Goal: Find specific page/section: Find specific page/section

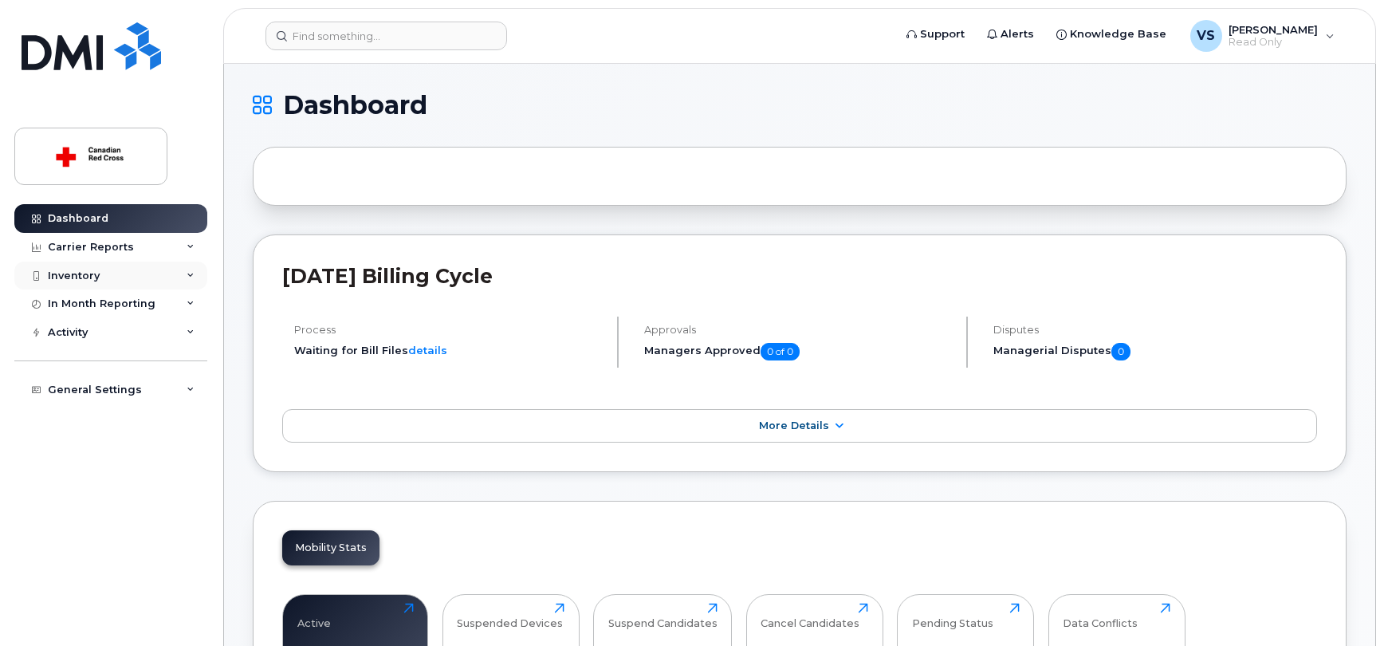
click at [129, 279] on div "Inventory" at bounding box center [110, 275] width 193 height 29
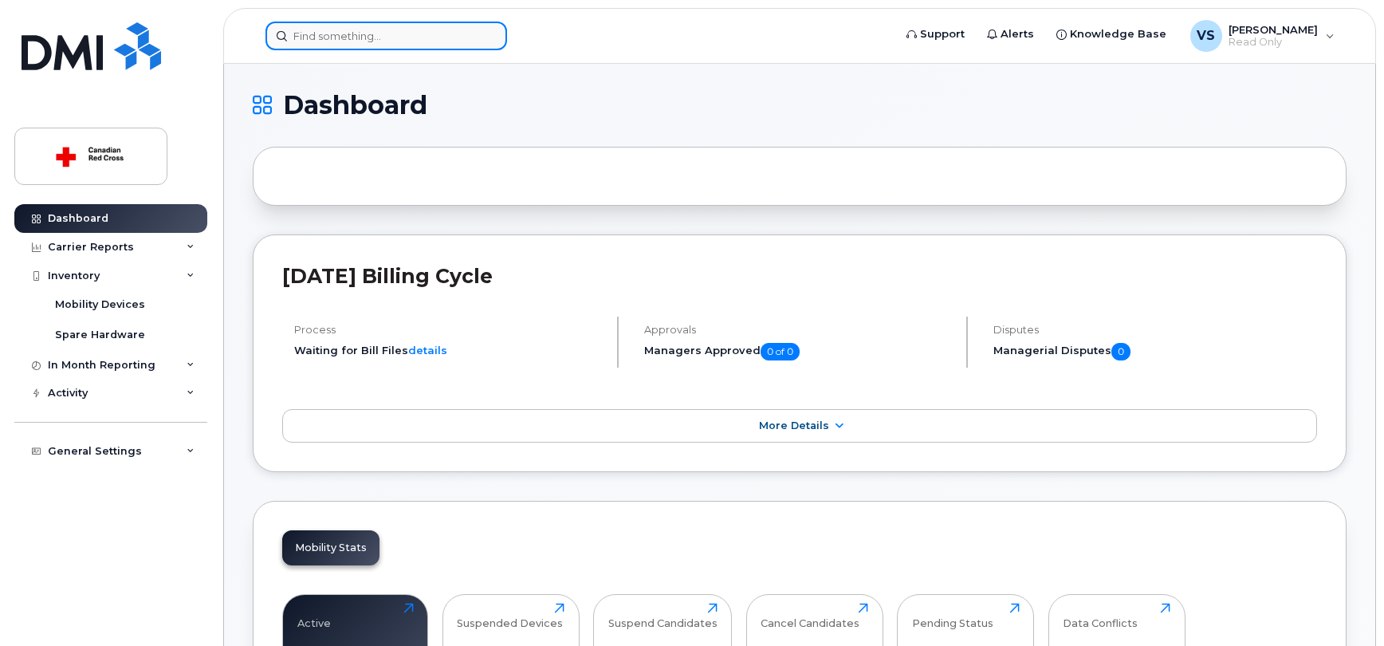
click at [335, 40] on input at bounding box center [385, 36] width 241 height 29
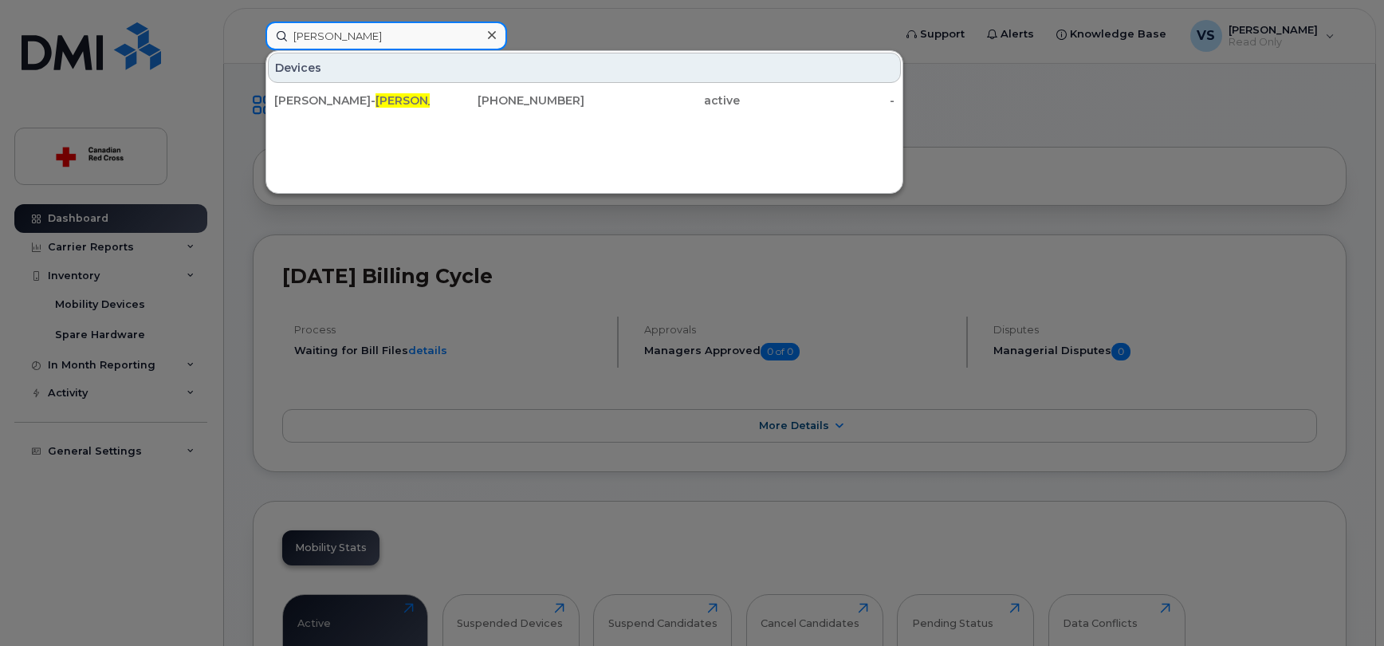
drag, startPoint x: 368, startPoint y: 37, endPoint x: 262, endPoint y: 37, distance: 106.0
click at [262, 37] on div "[PERSON_NAME] P Devices [PERSON_NAME] P OITRAS [PHONE_NUMBER] active -" at bounding box center [574, 36] width 642 height 29
paste input "[PERSON_NAME]"
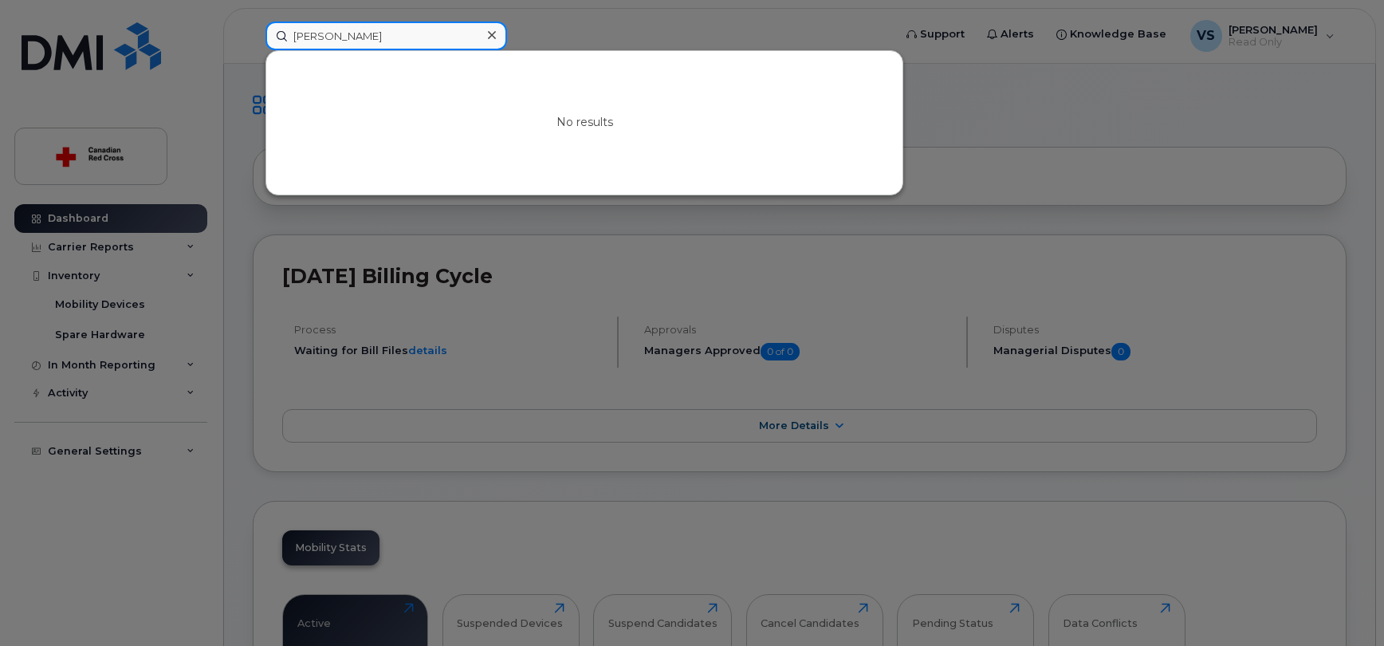
drag, startPoint x: 388, startPoint y: 29, endPoint x: 239, endPoint y: 35, distance: 149.1
click at [253, 35] on div "[PERSON_NAME] No results" at bounding box center [574, 36] width 642 height 29
paste input "[PHONE_NUMBER]"
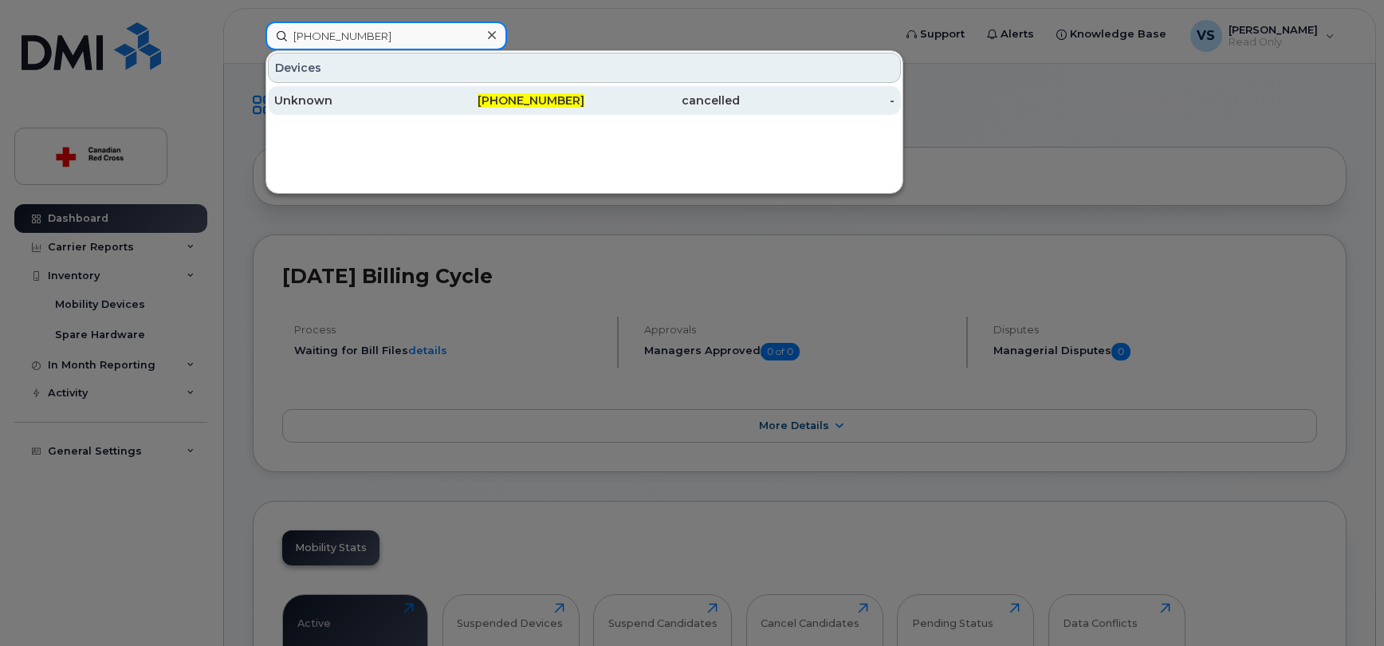
type input "[PHONE_NUMBER]"
click at [466, 93] on div "[PHONE_NUMBER]" at bounding box center [507, 100] width 155 height 16
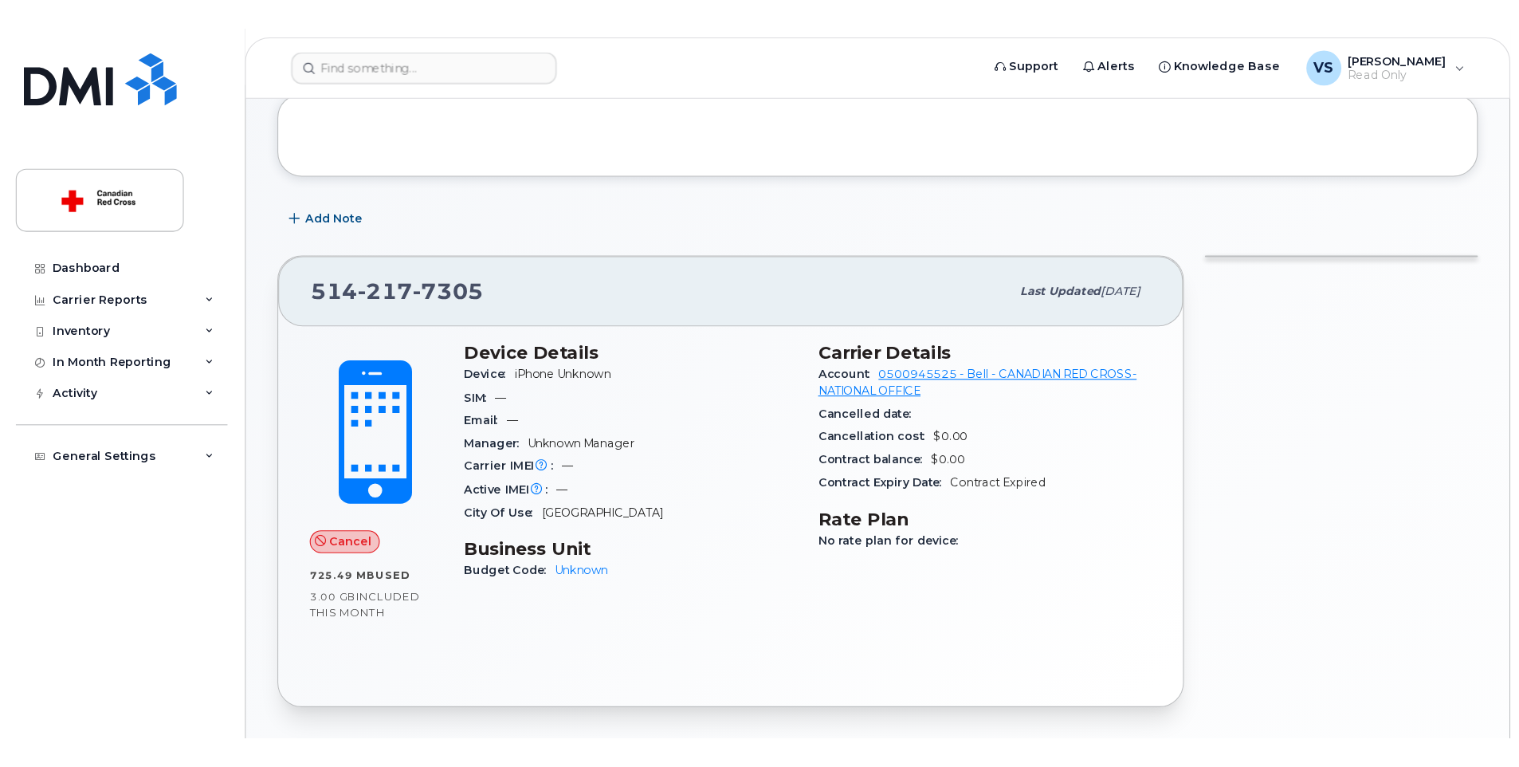
scroll to position [10, 0]
